Goal: Find specific page/section

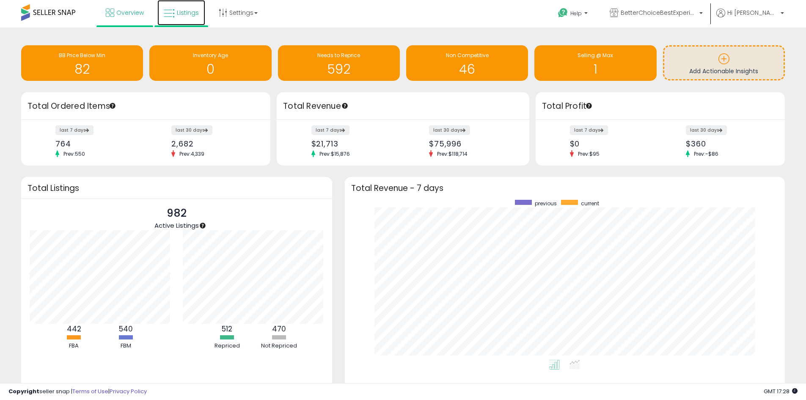
click at [193, 17] on span "Listings" at bounding box center [188, 12] width 22 height 8
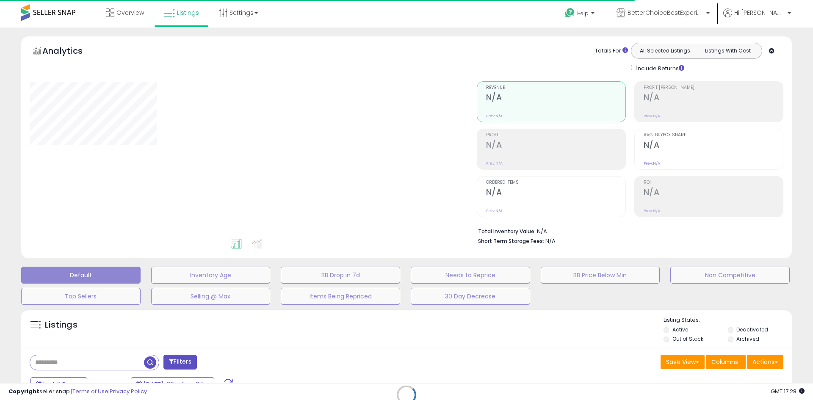
click at [65, 360] on div "Retrieving listings data.." at bounding box center [406, 401] width 783 height 193
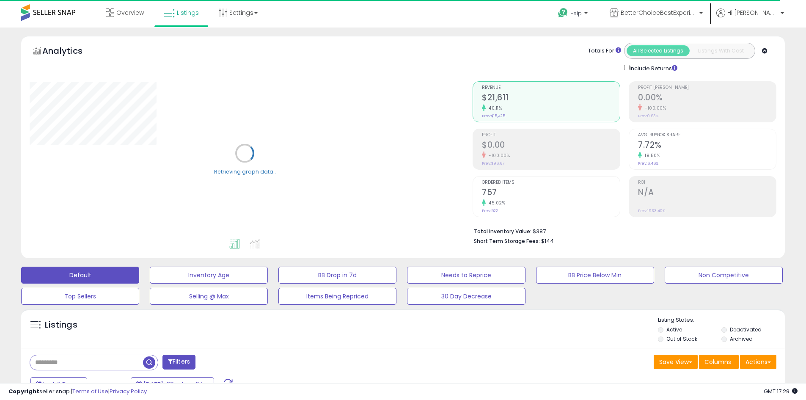
click at [59, 362] on input "text" at bounding box center [86, 362] width 113 height 15
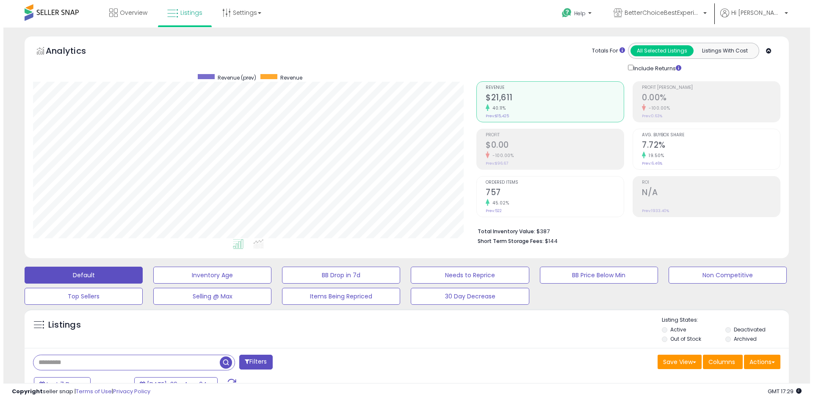
scroll to position [174, 443]
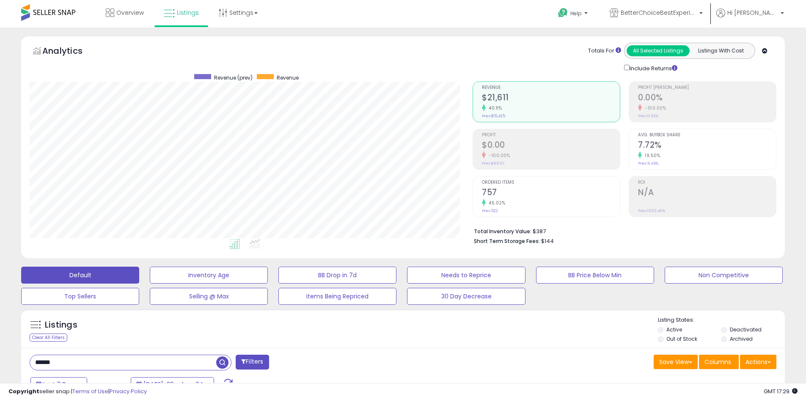
type input "******"
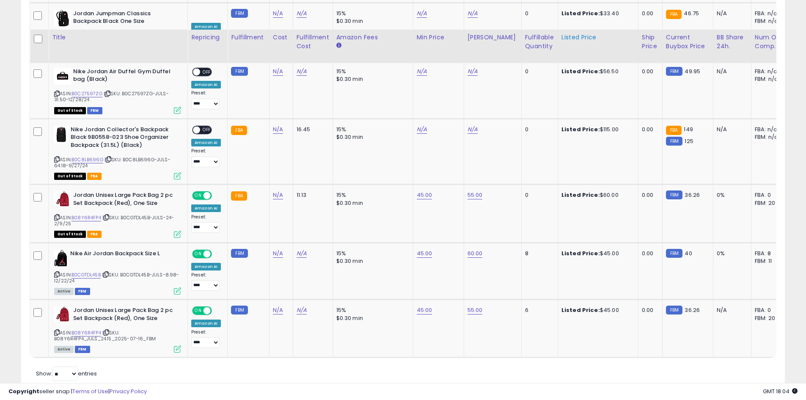
scroll to position [453, 0]
